Goal: Find specific page/section: Find specific page/section

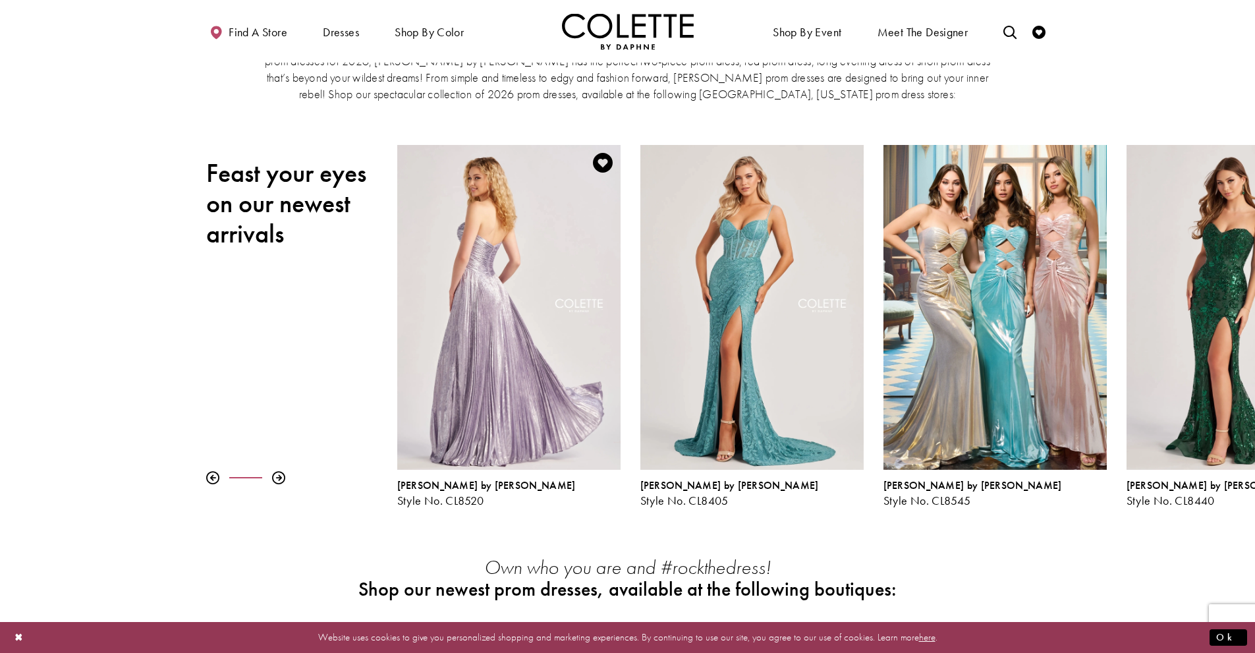
scroll to position [132, 0]
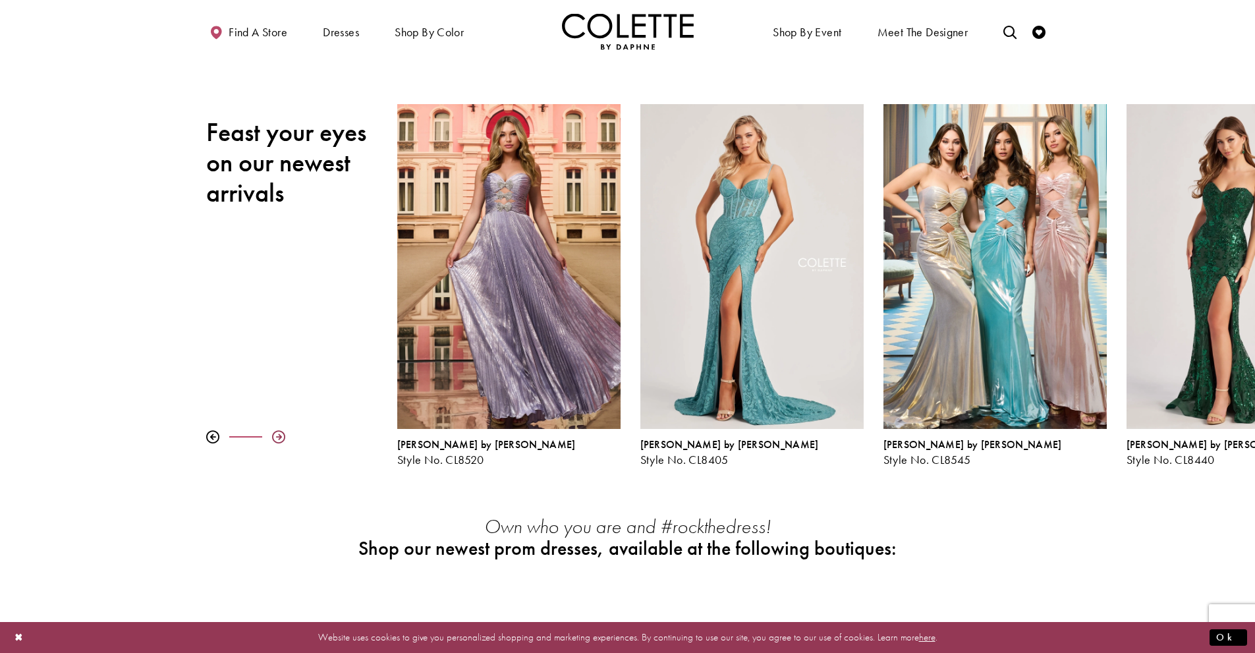
click at [280, 441] on div at bounding box center [278, 436] width 13 height 13
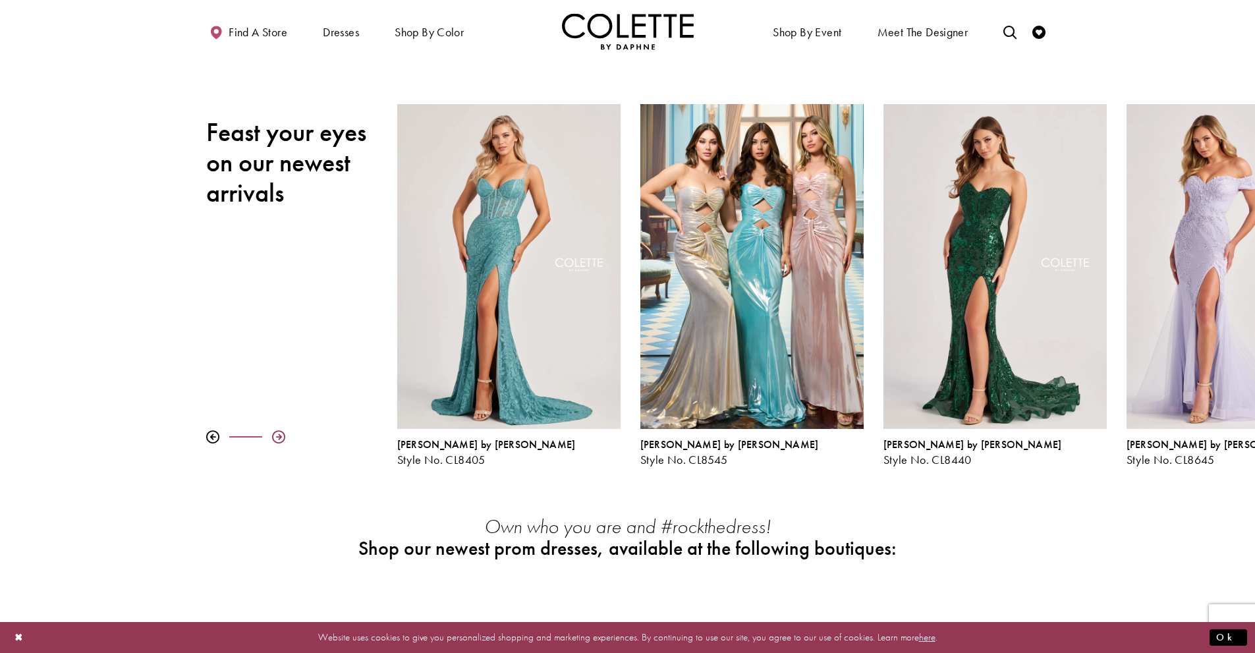
click at [280, 441] on div at bounding box center [278, 436] width 13 height 13
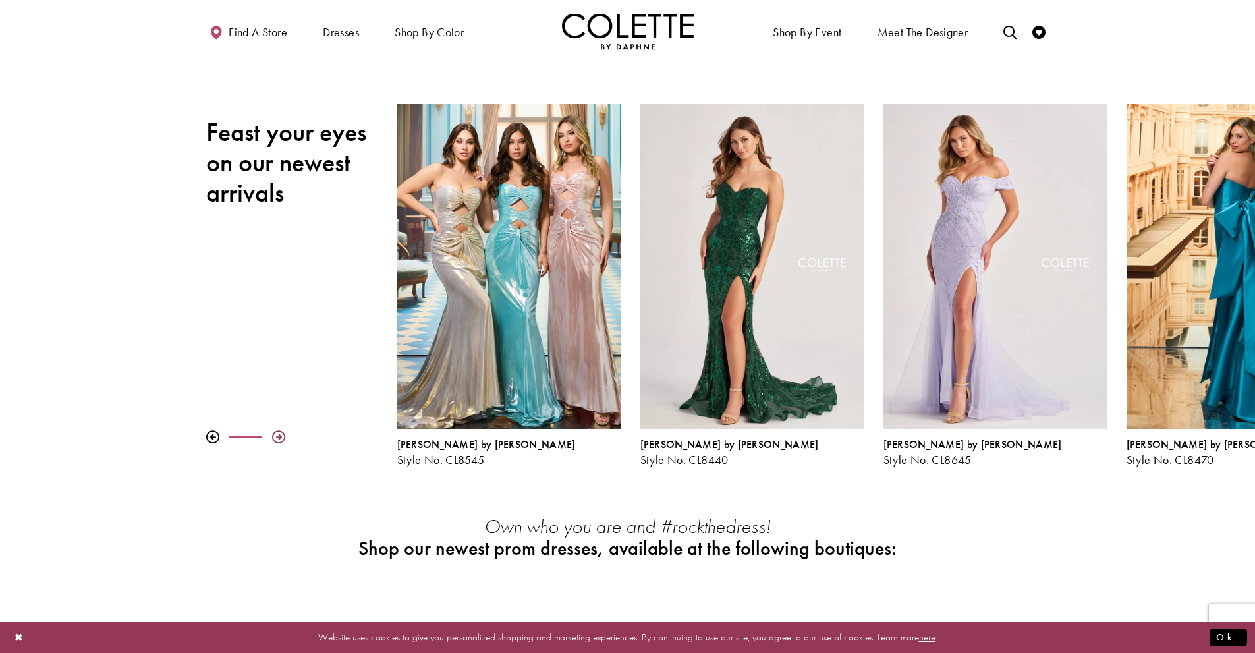
click at [280, 441] on div at bounding box center [278, 436] width 13 height 13
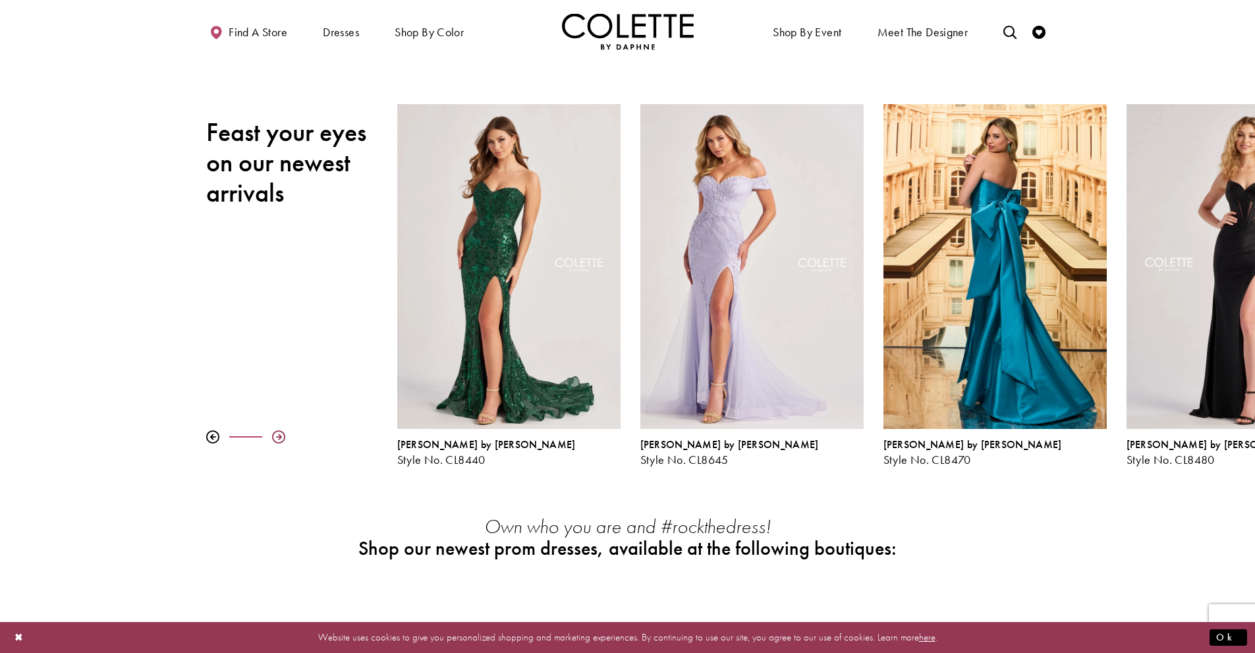
click at [280, 441] on div at bounding box center [278, 436] width 13 height 13
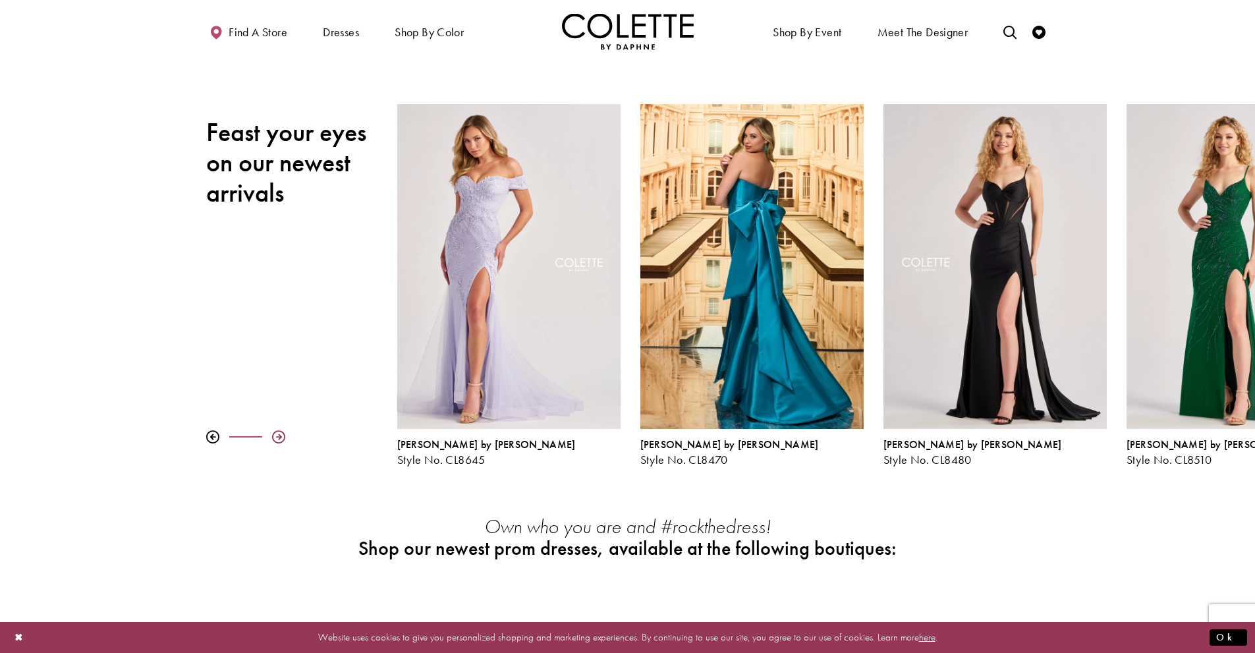
click at [280, 440] on div at bounding box center [278, 436] width 13 height 13
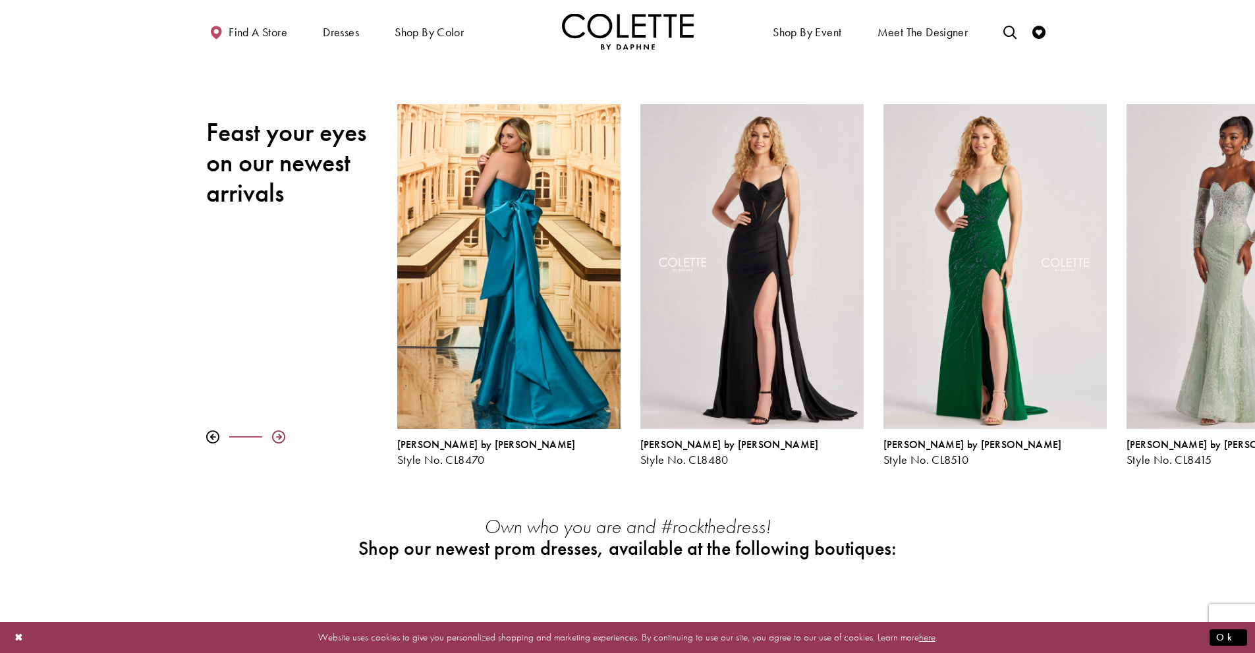
click at [280, 440] on div at bounding box center [278, 436] width 13 height 13
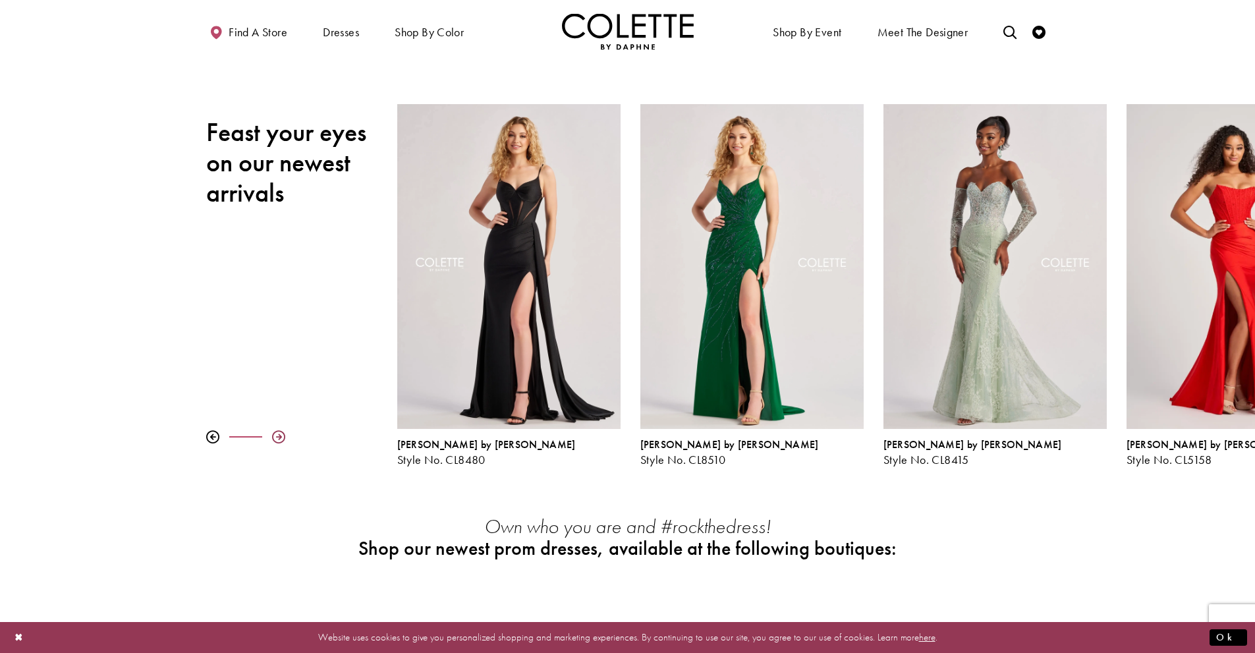
click at [279, 435] on div at bounding box center [278, 436] width 13 height 13
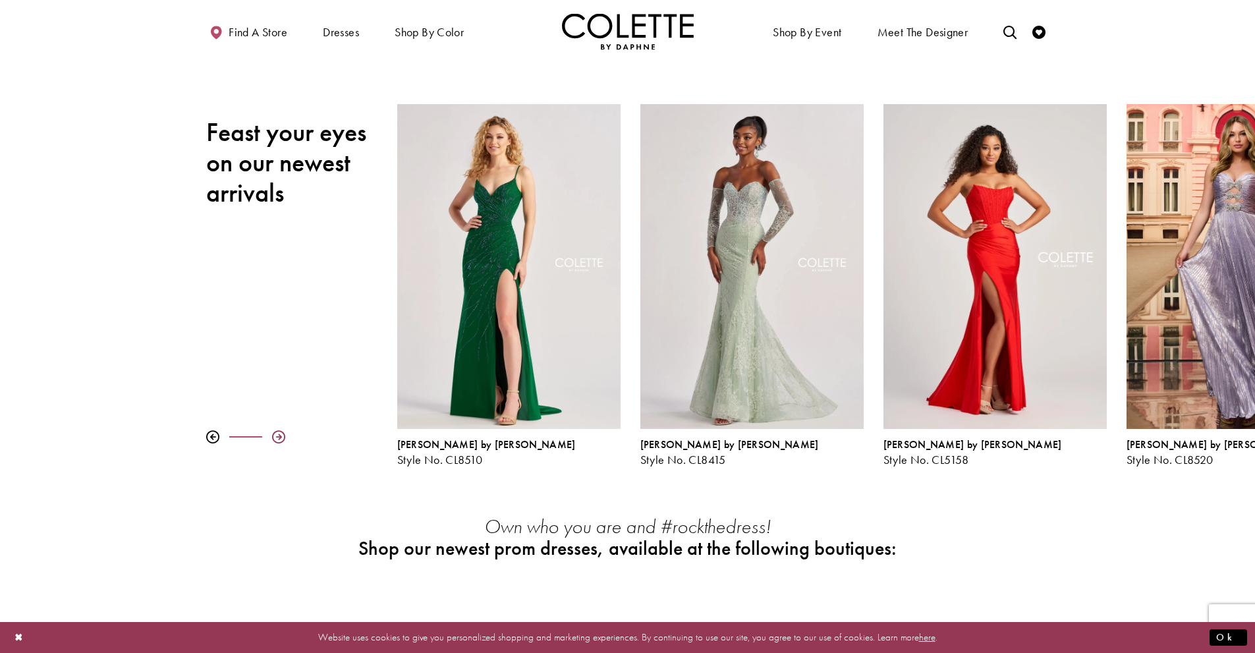
click at [279, 435] on div at bounding box center [278, 436] width 13 height 13
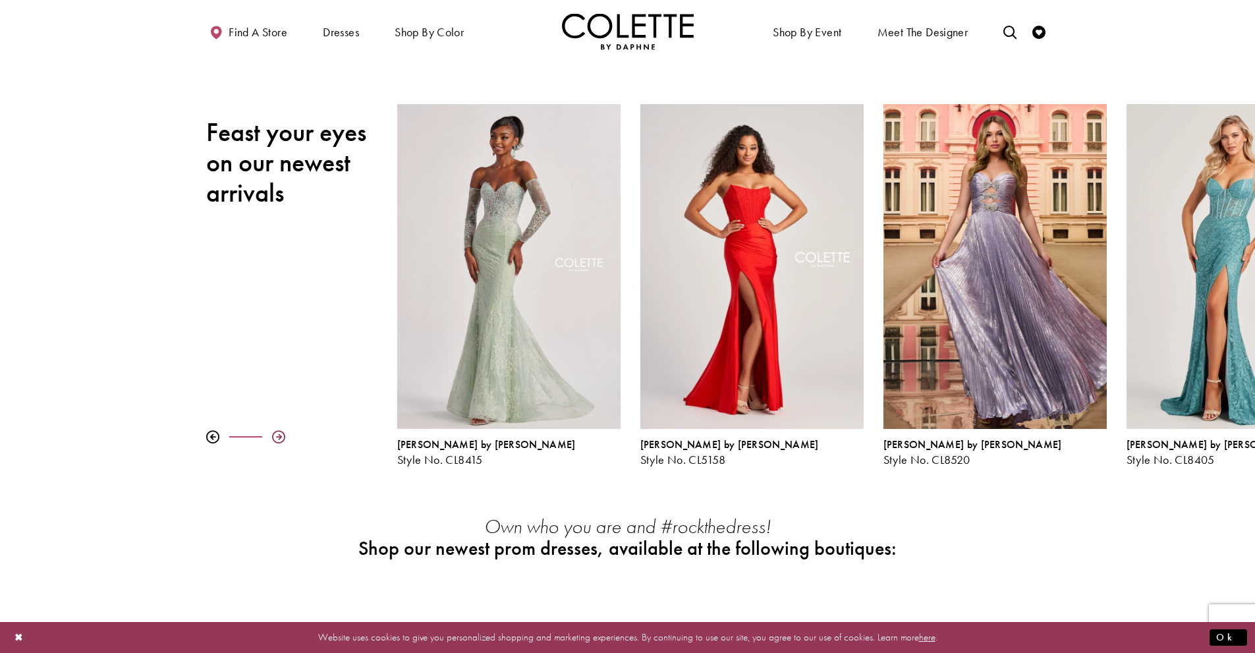
click at [279, 435] on div at bounding box center [278, 436] width 13 height 13
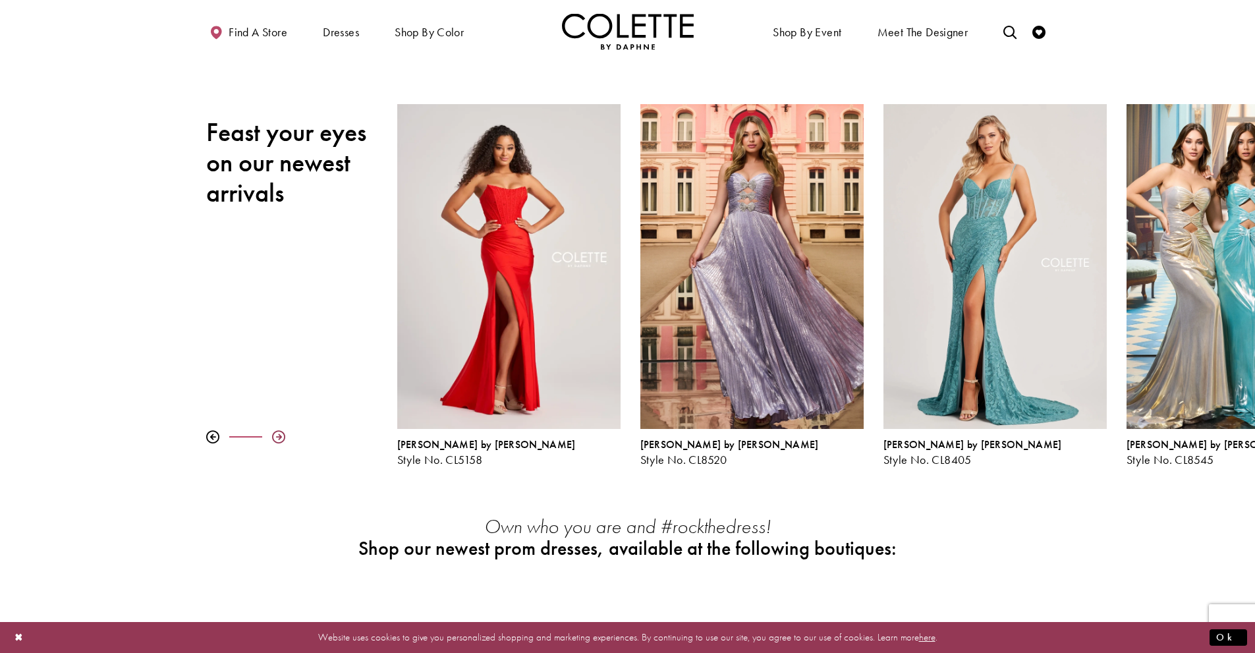
click at [279, 435] on div at bounding box center [278, 436] width 13 height 13
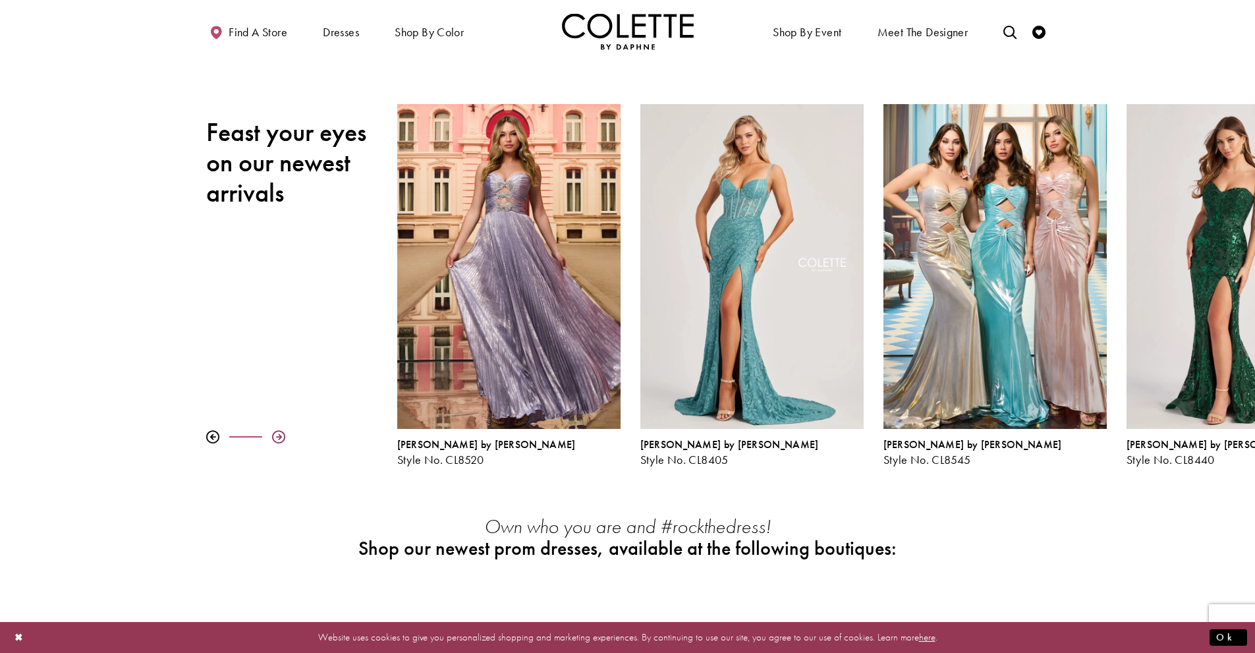
click at [279, 435] on div at bounding box center [278, 436] width 13 height 13
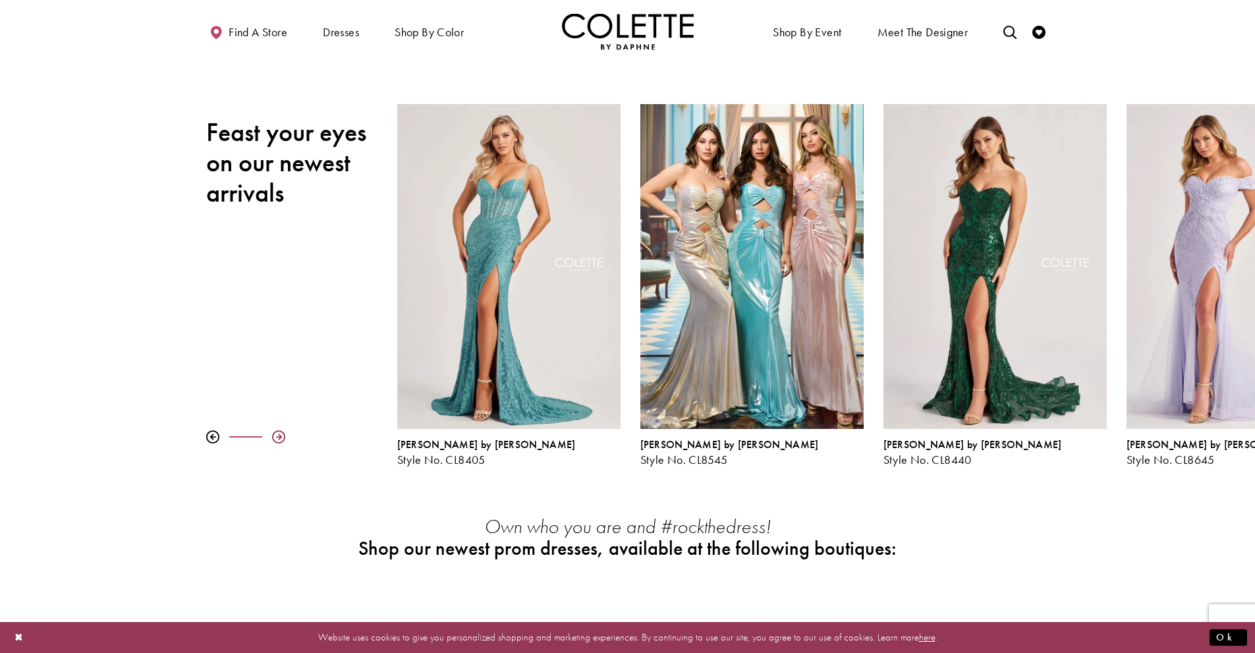
click at [279, 435] on div at bounding box center [278, 436] width 13 height 13
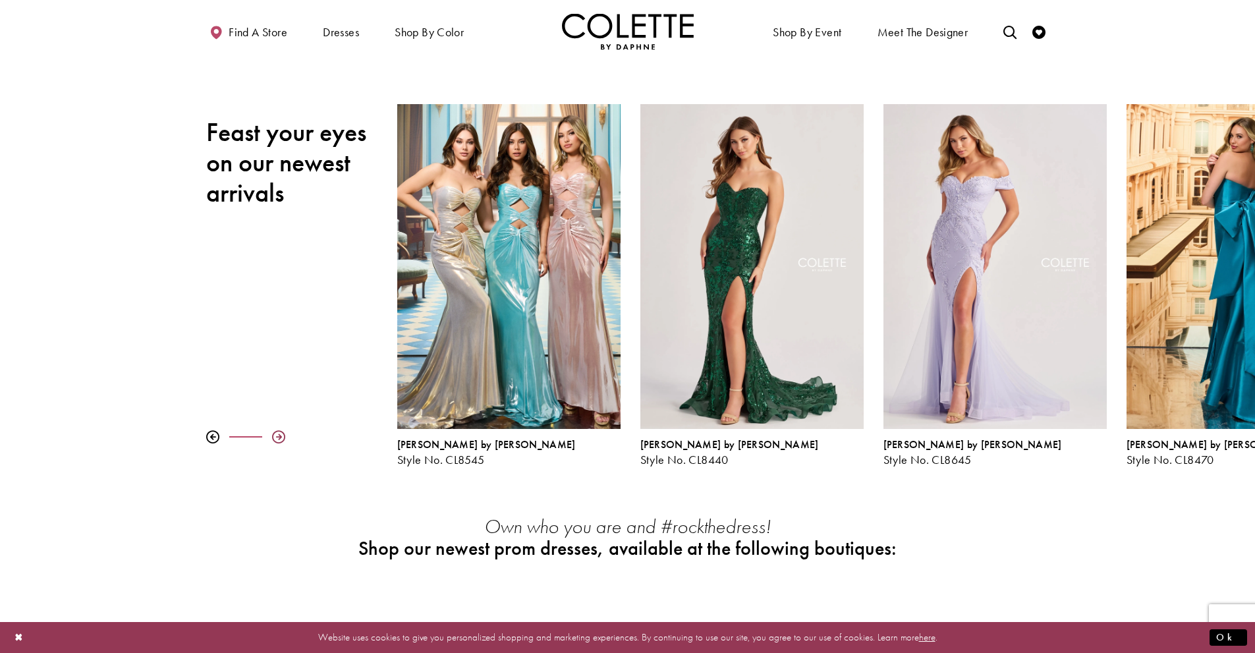
click at [279, 435] on div at bounding box center [278, 436] width 13 height 13
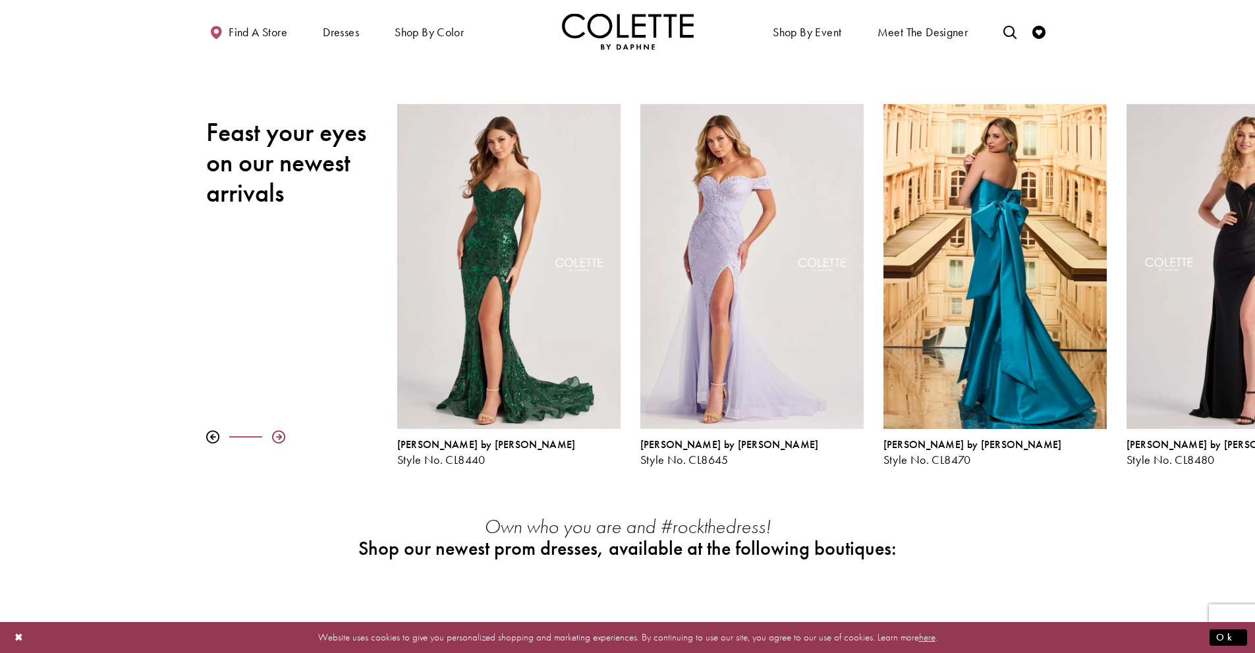
click at [279, 435] on div at bounding box center [278, 436] width 13 height 13
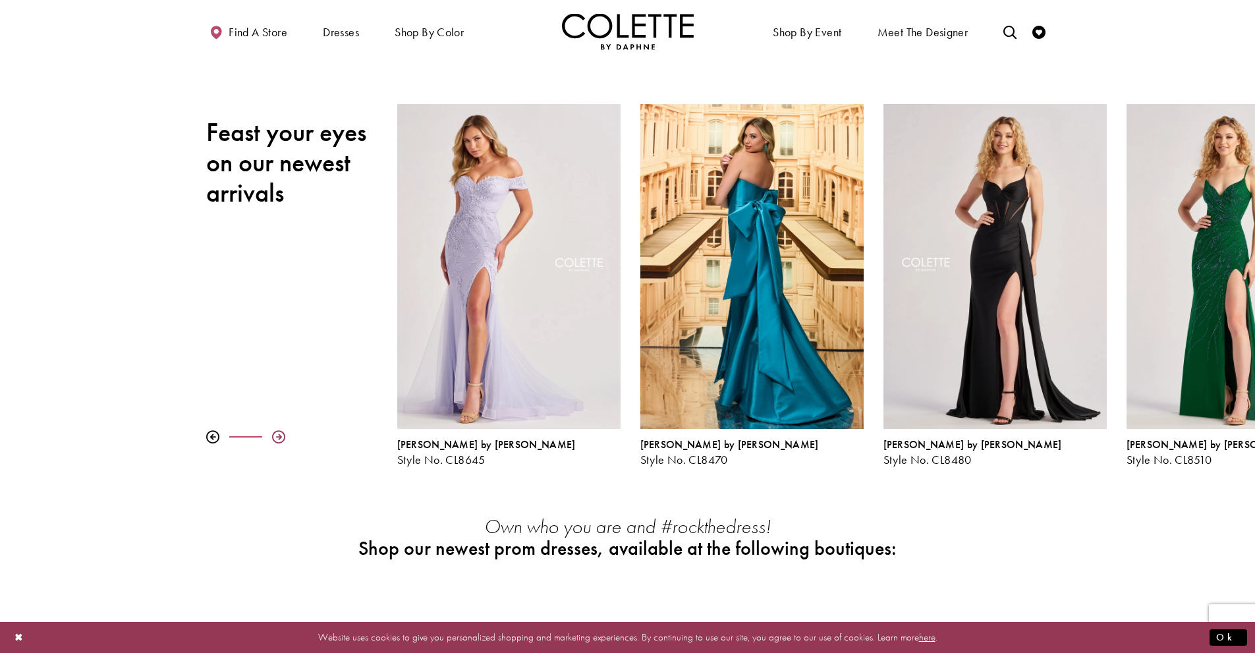
click at [279, 435] on div at bounding box center [278, 436] width 13 height 13
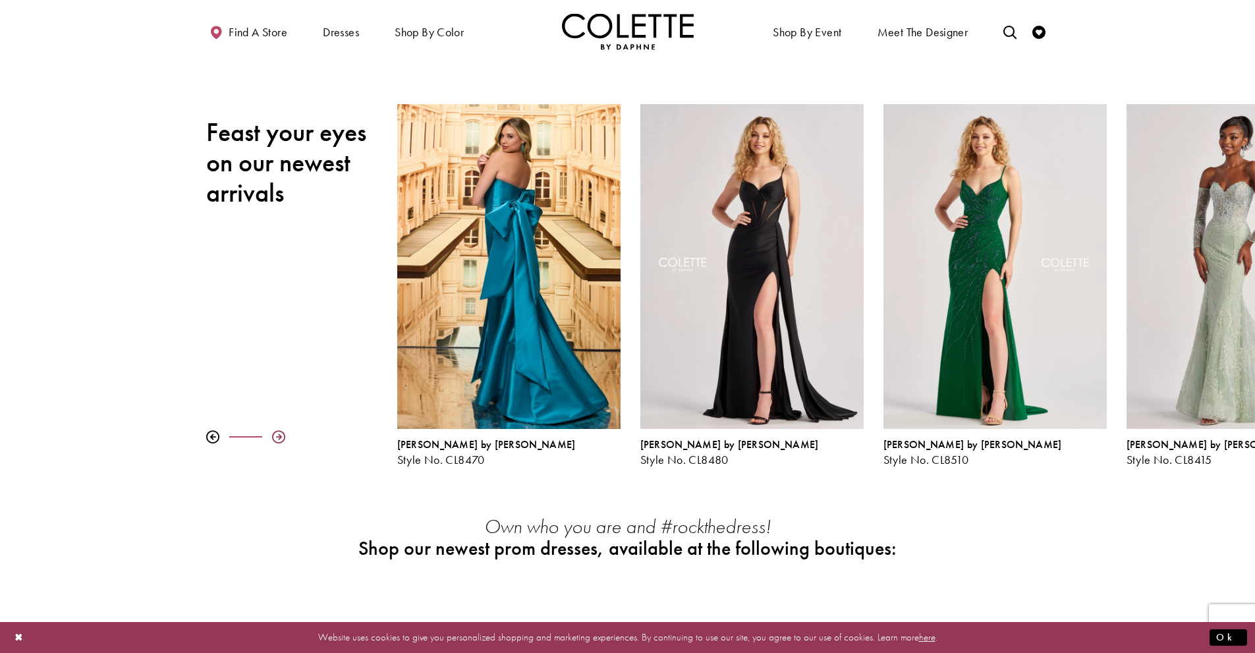
click at [279, 435] on div at bounding box center [278, 436] width 13 height 13
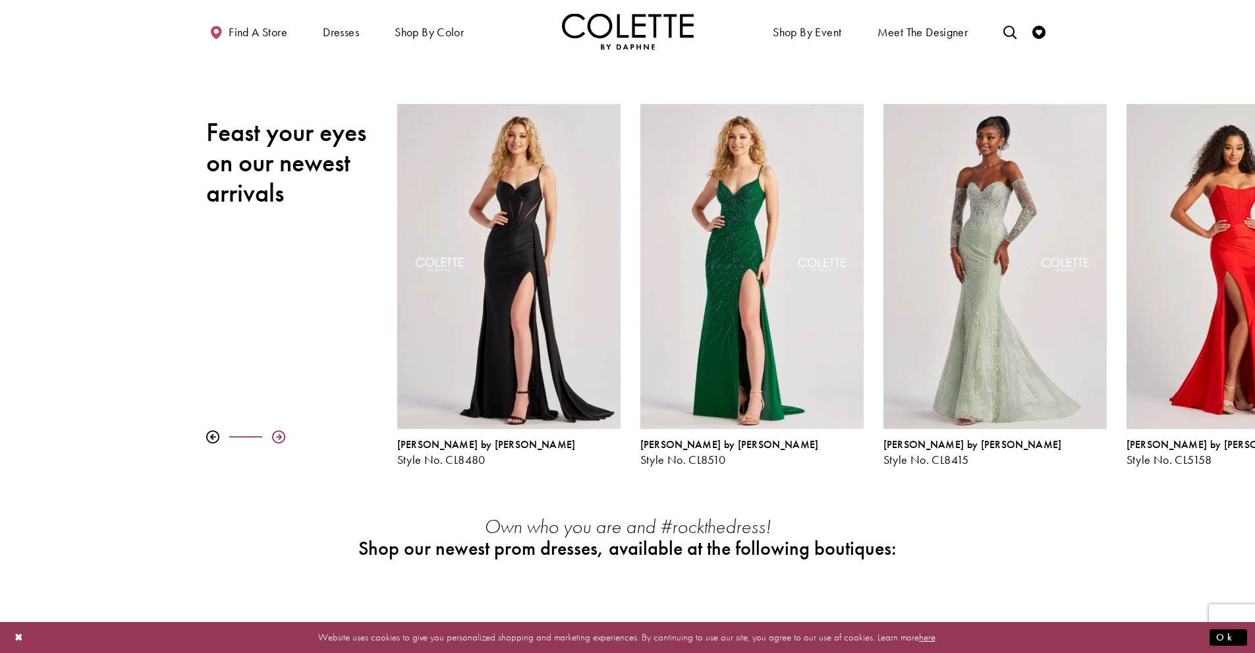
click at [279, 435] on div at bounding box center [278, 436] width 13 height 13
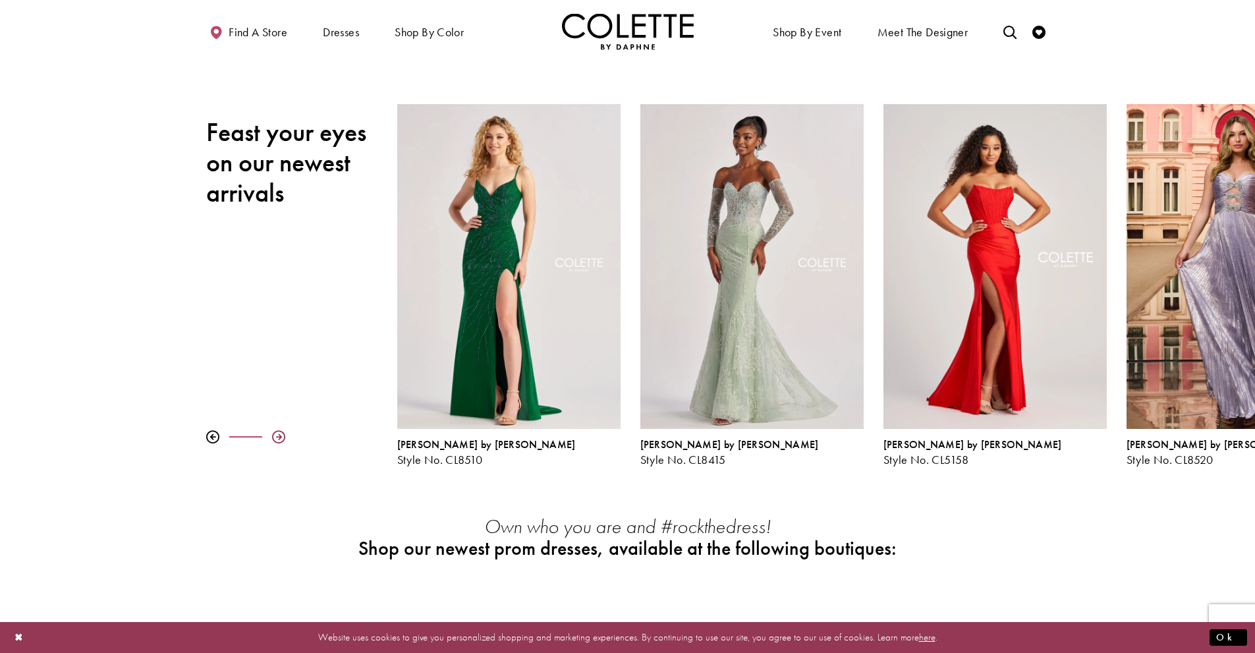
click at [279, 435] on div at bounding box center [278, 436] width 13 height 13
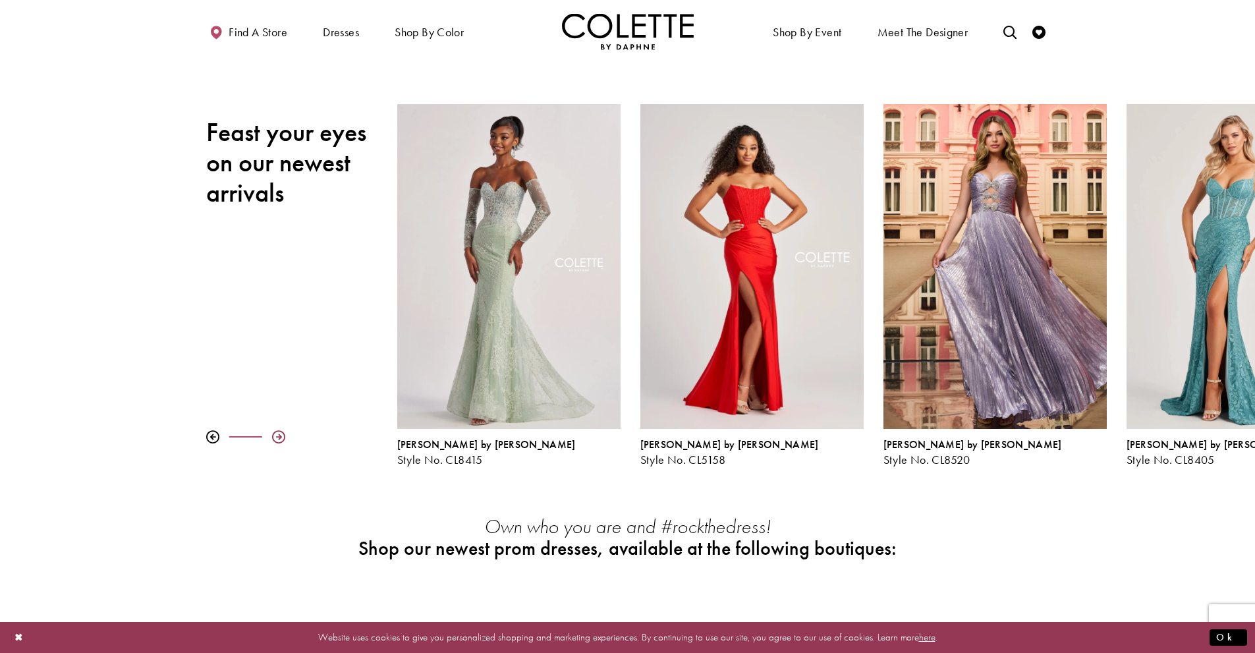
click at [279, 435] on div at bounding box center [278, 436] width 13 height 13
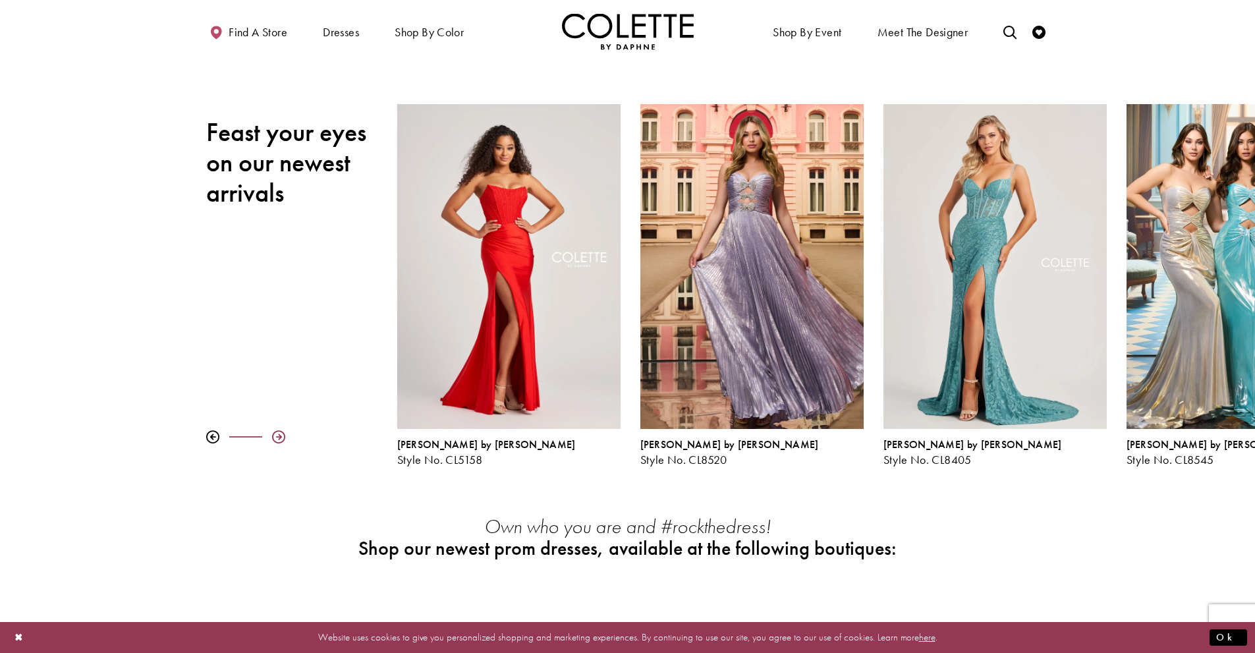
click at [279, 435] on div at bounding box center [278, 436] width 13 height 13
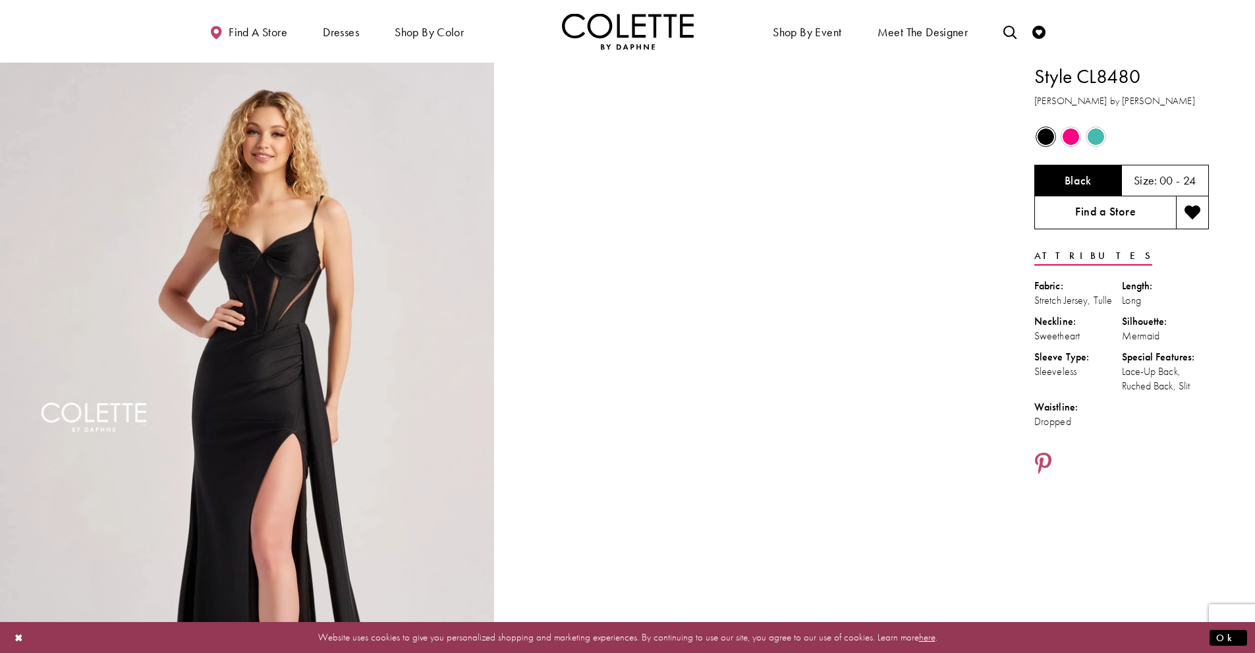
click at [1138, 207] on link "Find a Store" at bounding box center [1105, 212] width 142 height 33
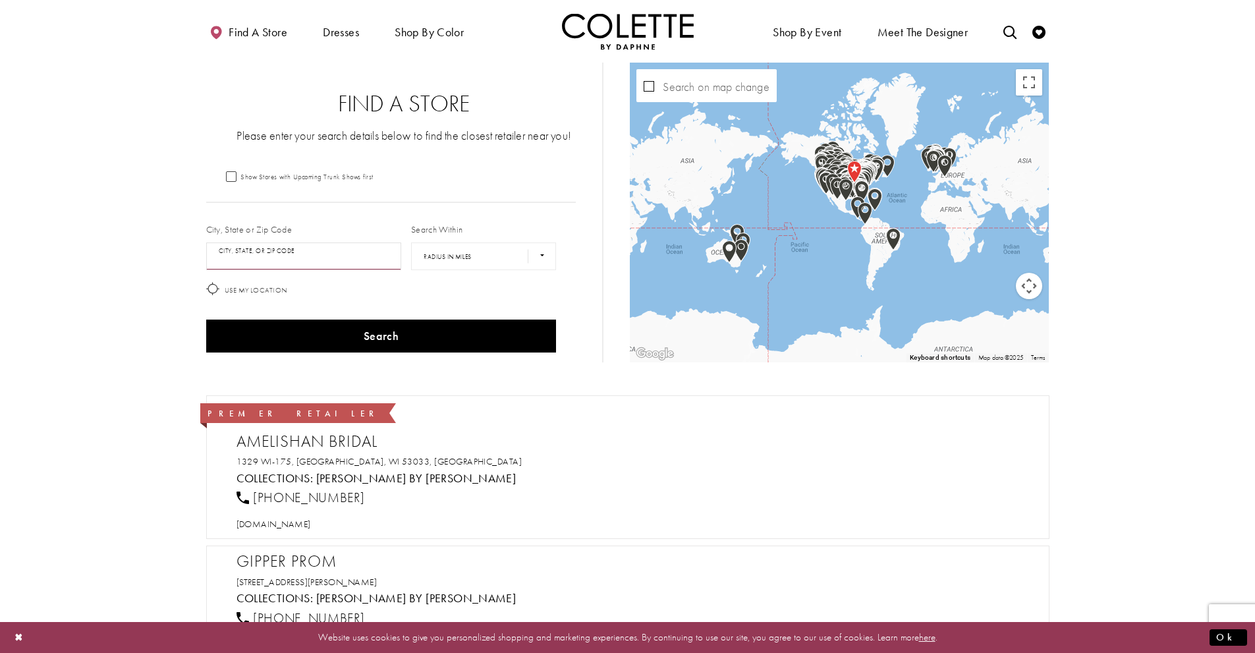
click at [382, 259] on input "City, State, or ZIP Code" at bounding box center [304, 256] width 196 height 28
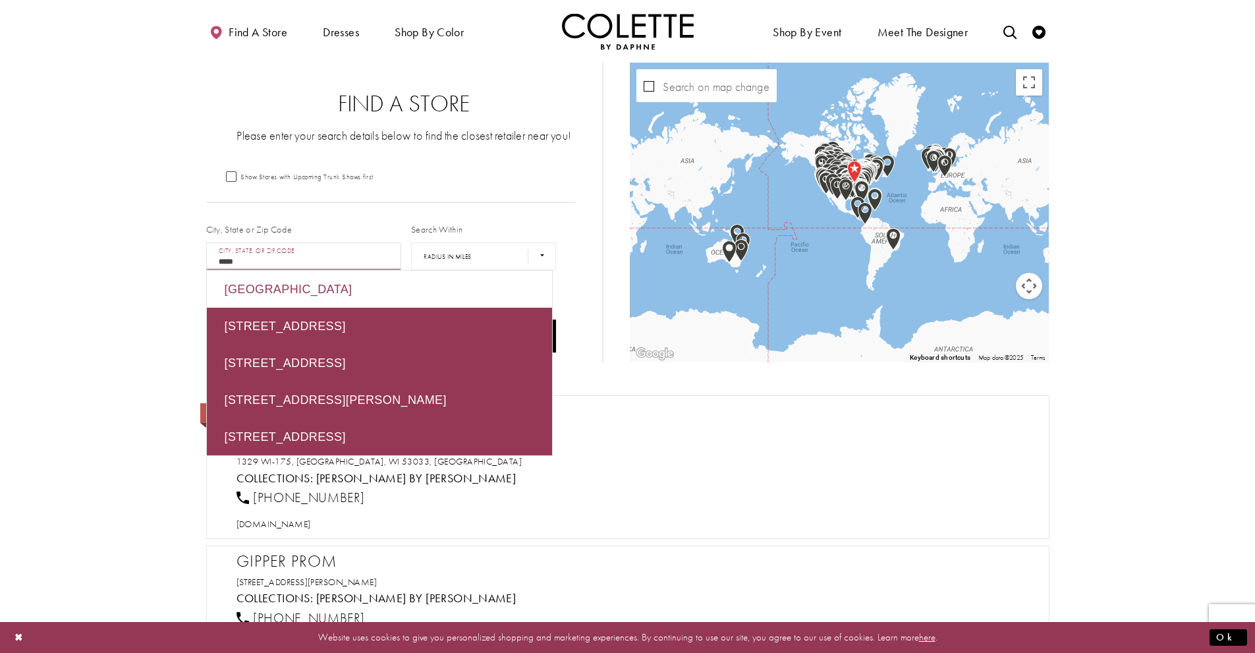
click at [405, 272] on div "[GEOGRAPHIC_DATA]" at bounding box center [379, 289] width 345 height 37
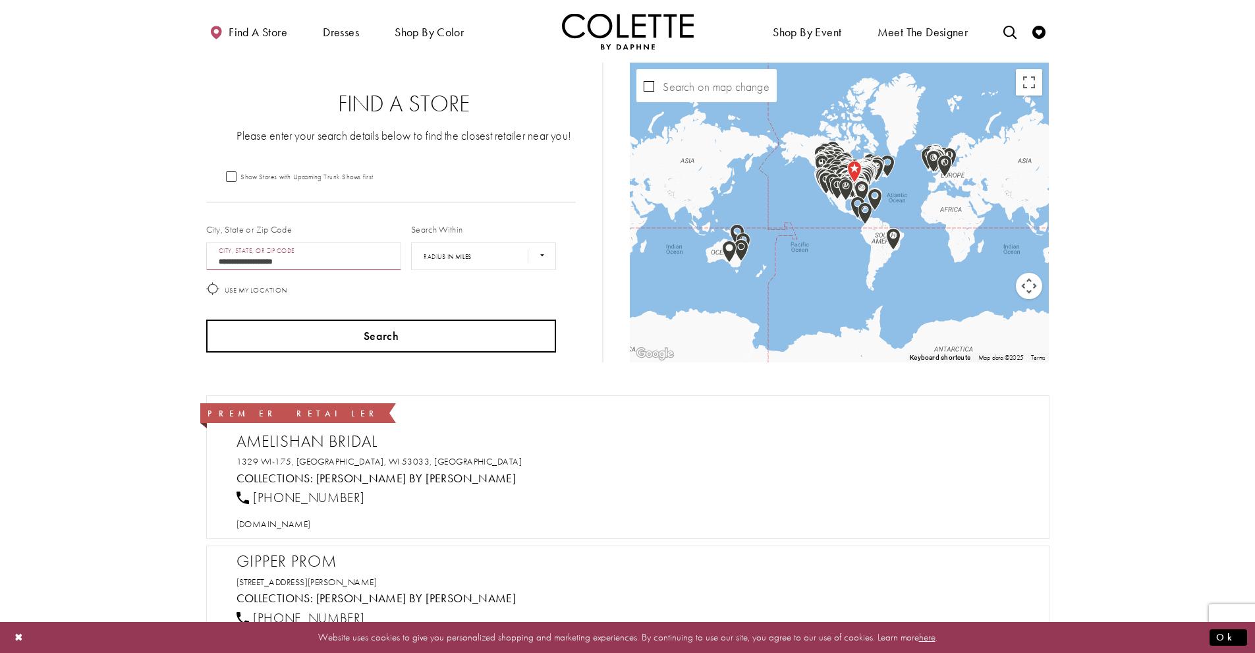
type input "**********"
click at [411, 333] on button "Search" at bounding box center [381, 335] width 350 height 33
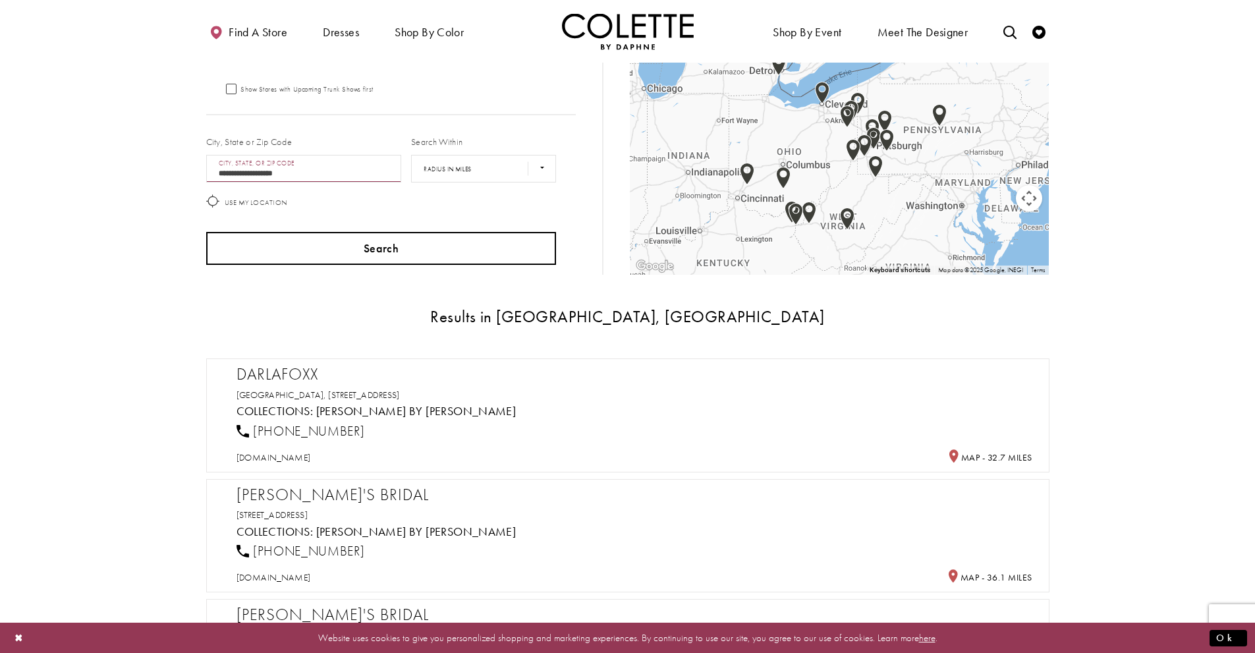
scroll to position [132, 0]
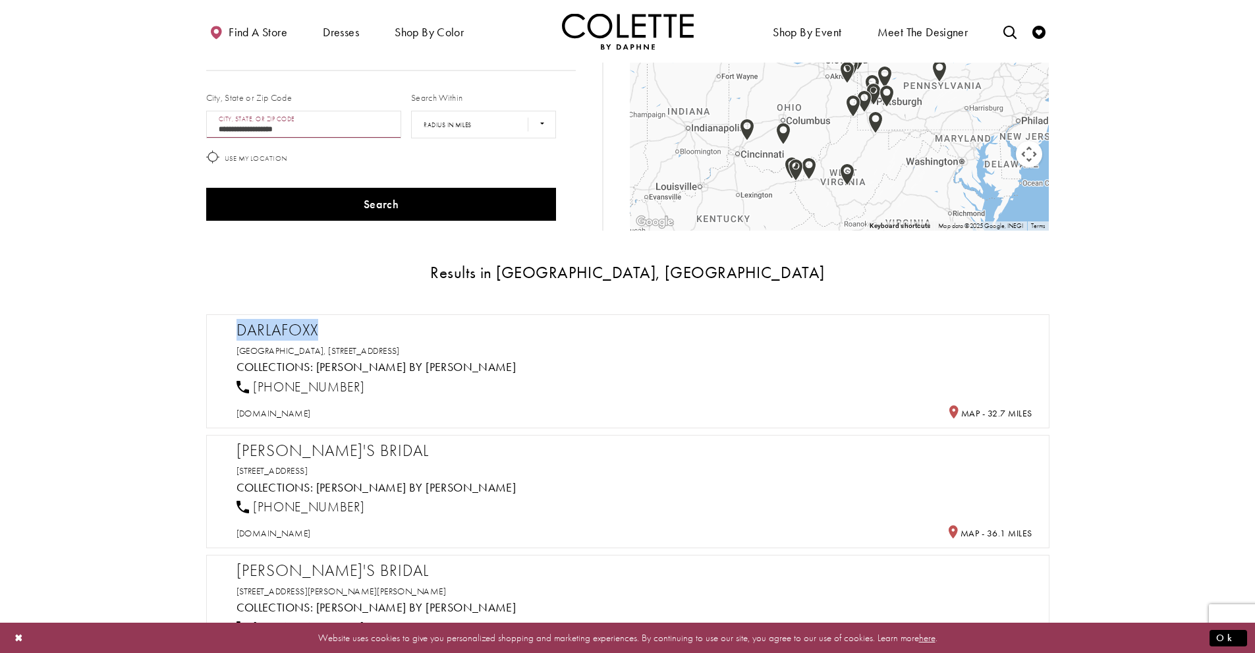
drag, startPoint x: 333, startPoint y: 326, endPoint x: 235, endPoint y: 331, distance: 97.6
click at [235, 331] on div "Darlafoxx [GEOGRAPHIC_DATA], [STREET_ADDRESS] Collections: [PERSON_NAME] by [PE…" at bounding box center [627, 371] width 843 height 114
